Goal: Task Accomplishment & Management: Use online tool/utility

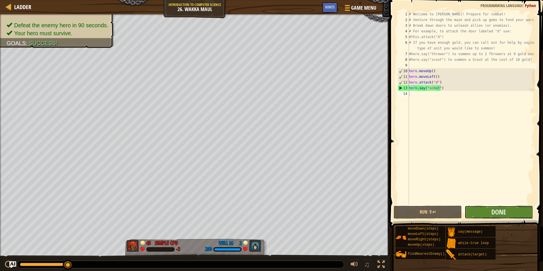
click at [487, 216] on button "Done" at bounding box center [499, 212] width 68 height 13
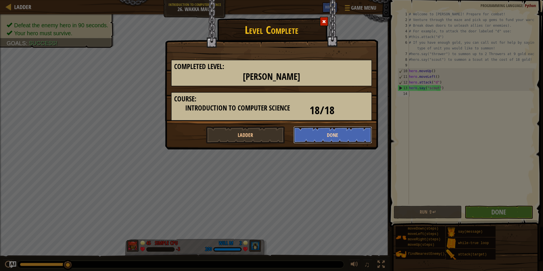
click at [314, 130] on button "Done" at bounding box center [332, 134] width 79 height 17
